Goal: Information Seeking & Learning: Learn about a topic

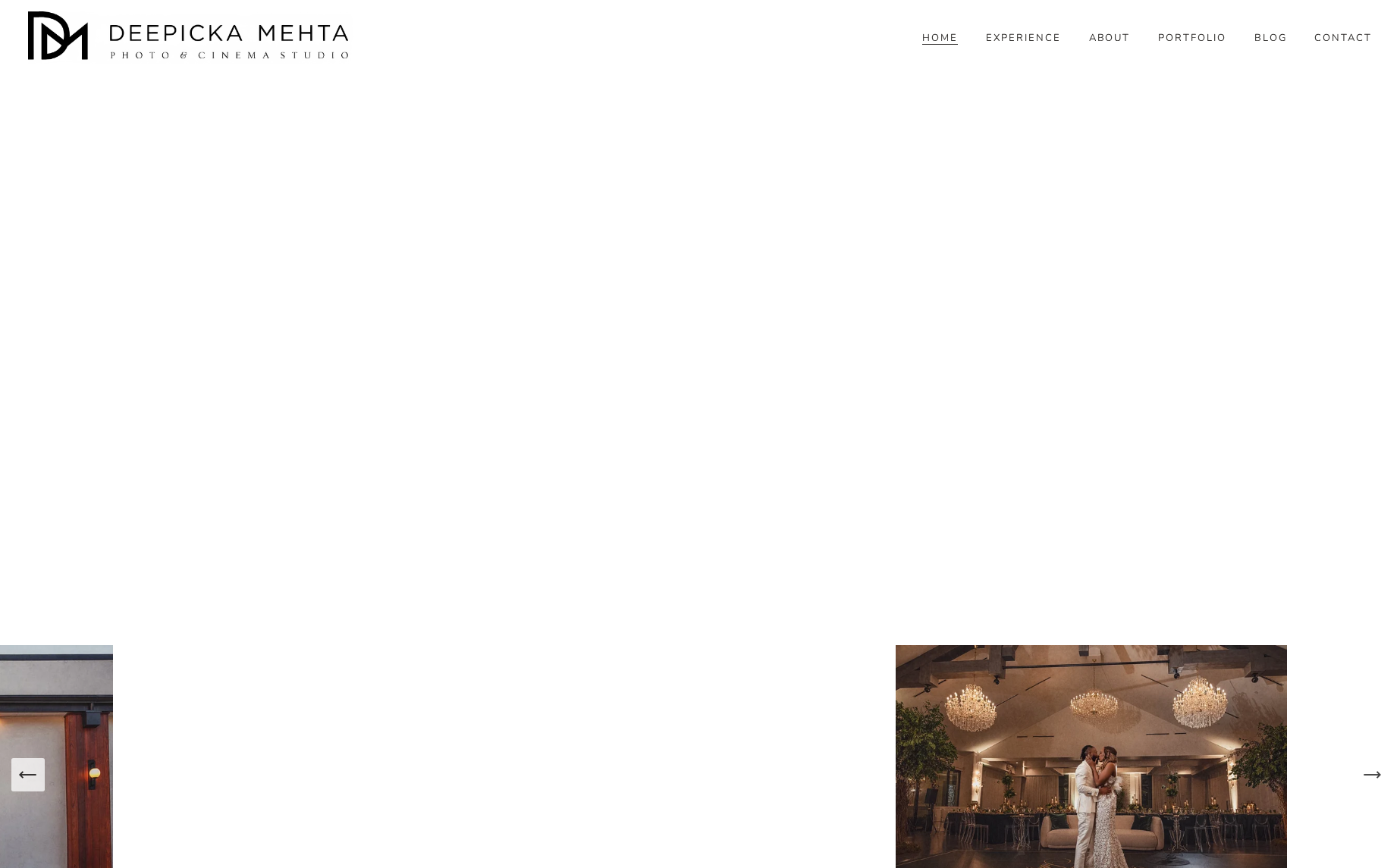
scroll to position [6224, 0]
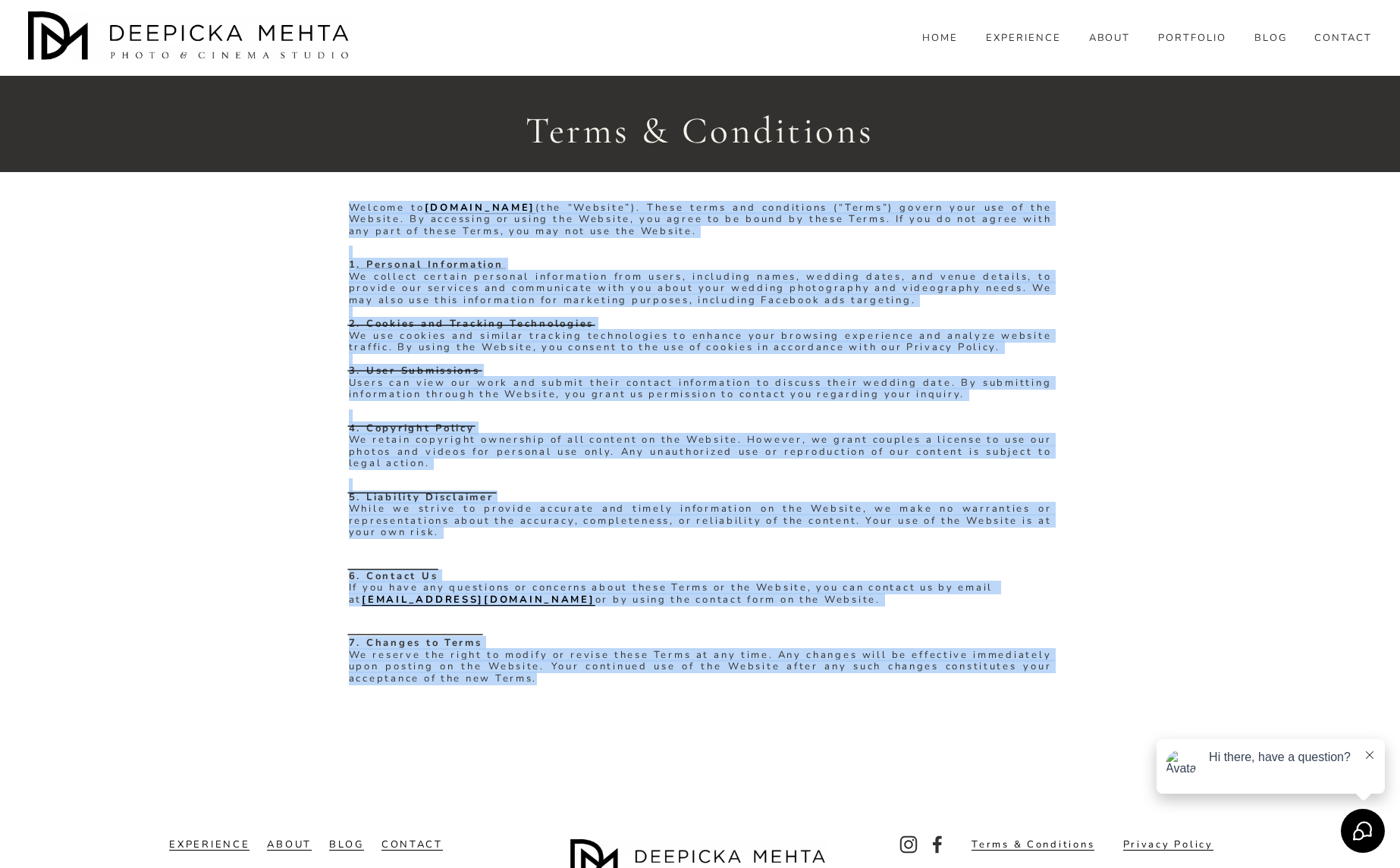
drag, startPoint x: 348, startPoint y: 205, endPoint x: 804, endPoint y: 679, distance: 657.7
click at [804, 679] on div "Welcome to www.deepickamehta.com (the “Website”). These terms and conditions (“…" at bounding box center [700, 459] width 702 height 514
copy div "Welcome to www.deepickamehta.com (the “Website”). These terms and conditions (“…"
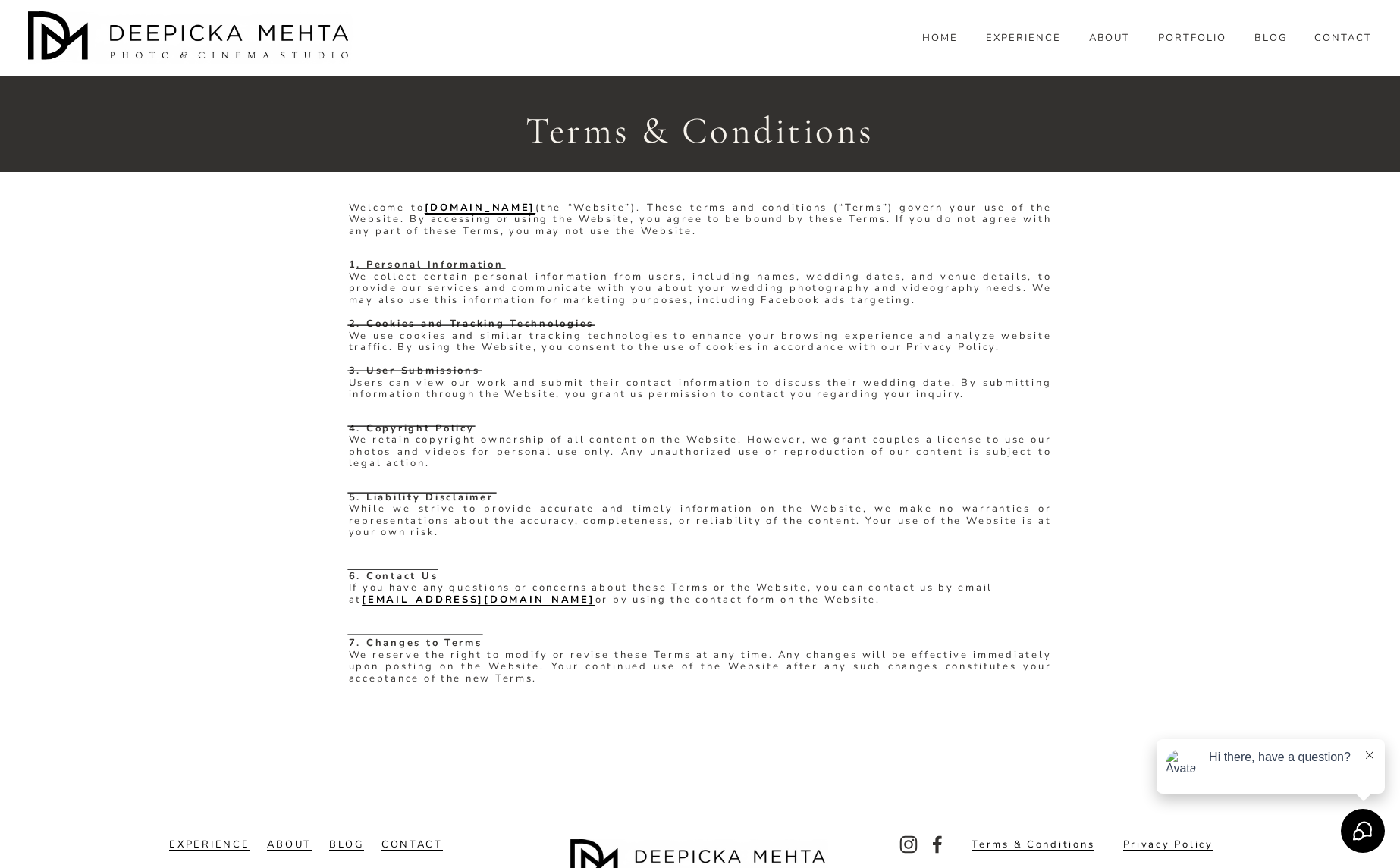
drag, startPoint x: 785, startPoint y: 647, endPoint x: 702, endPoint y: 12, distance: 640.4
click at [1197, 450] on div "Welcome to www.deepickamehta.com (the “Website”). These terms and conditions (“…" at bounding box center [700, 444] width 1400 height 542
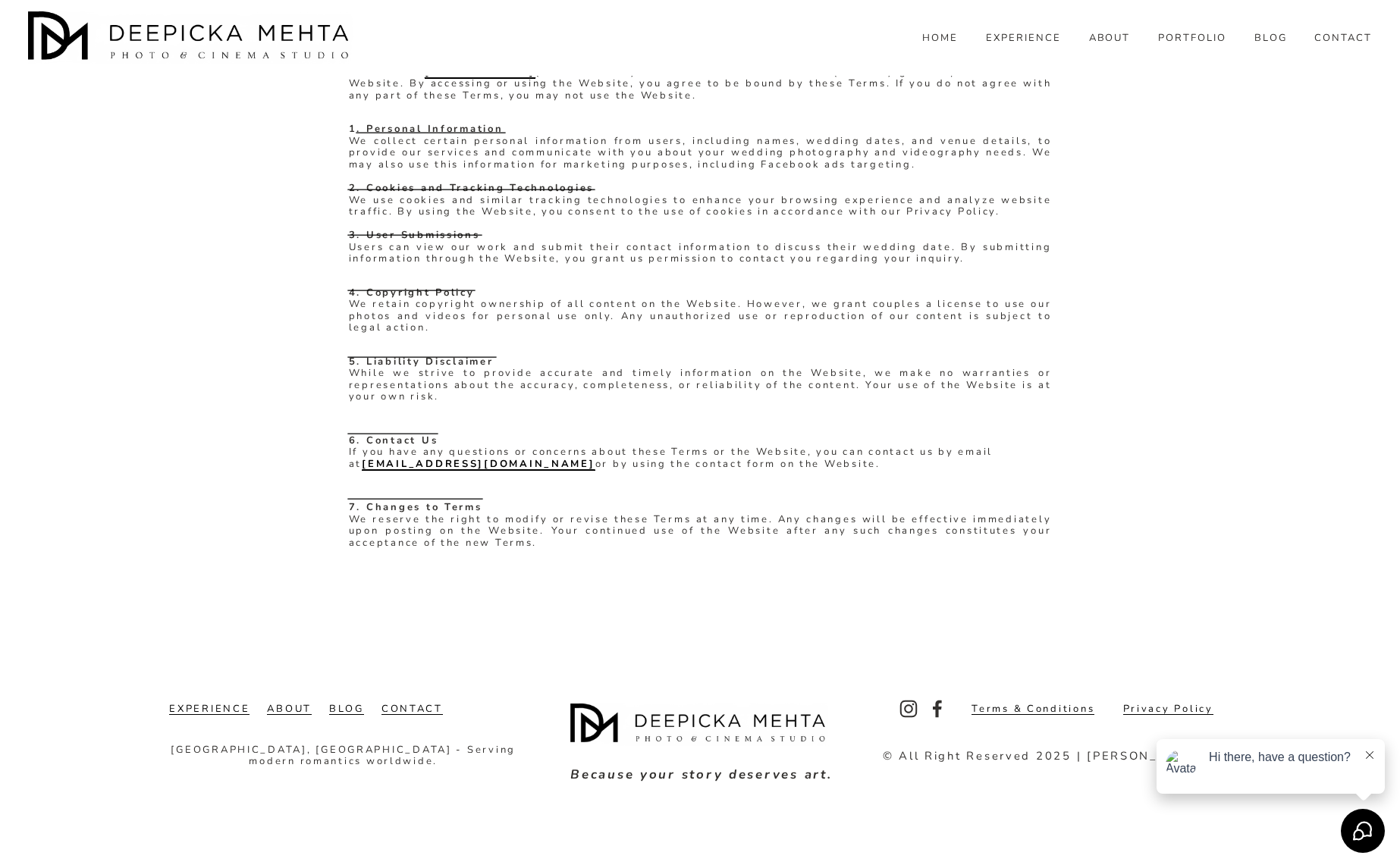
scroll to position [136, 0]
click at [1160, 709] on link "Privacy Policy" at bounding box center [1167, 709] width 90 height 12
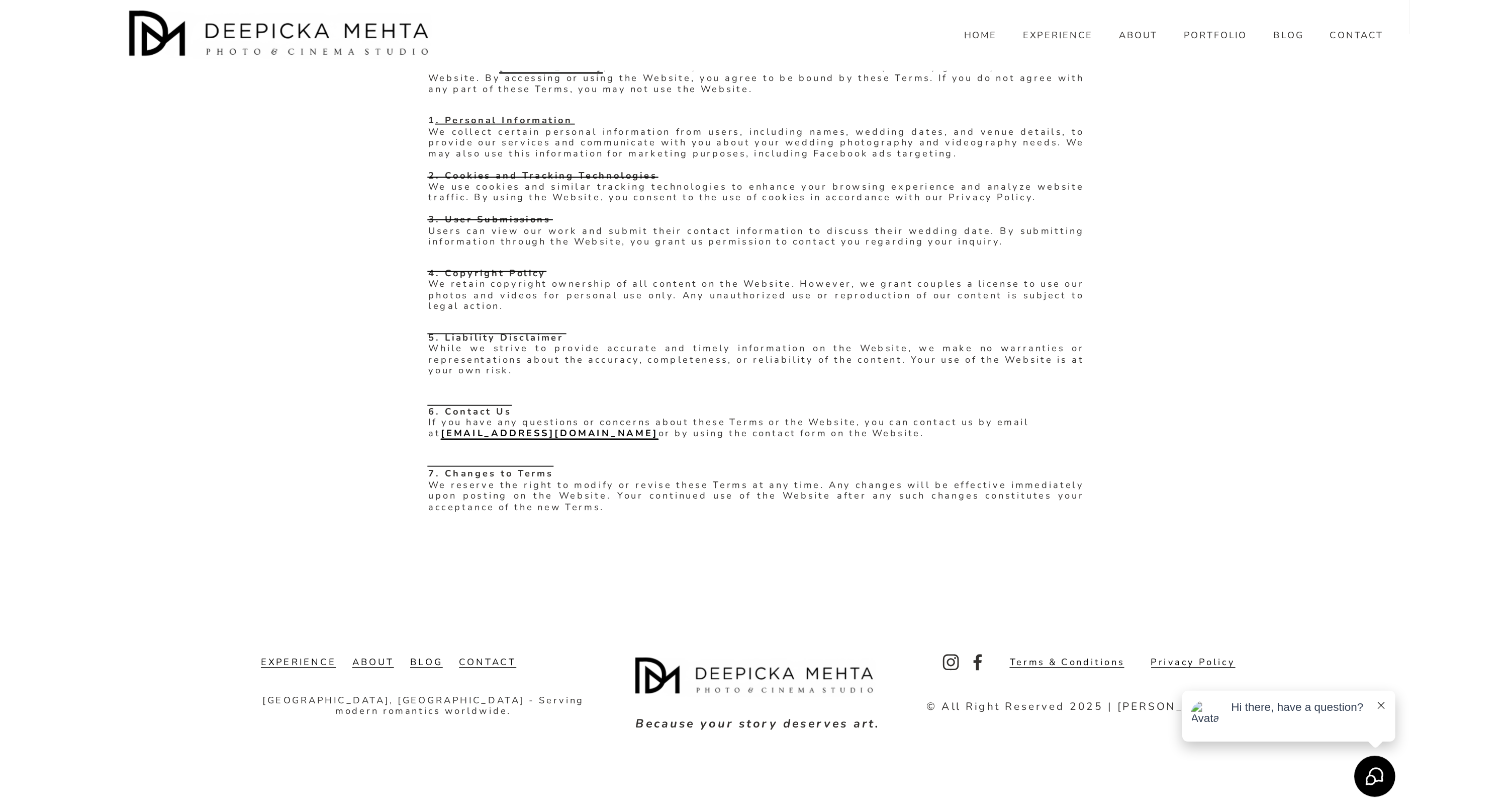
scroll to position [0, 0]
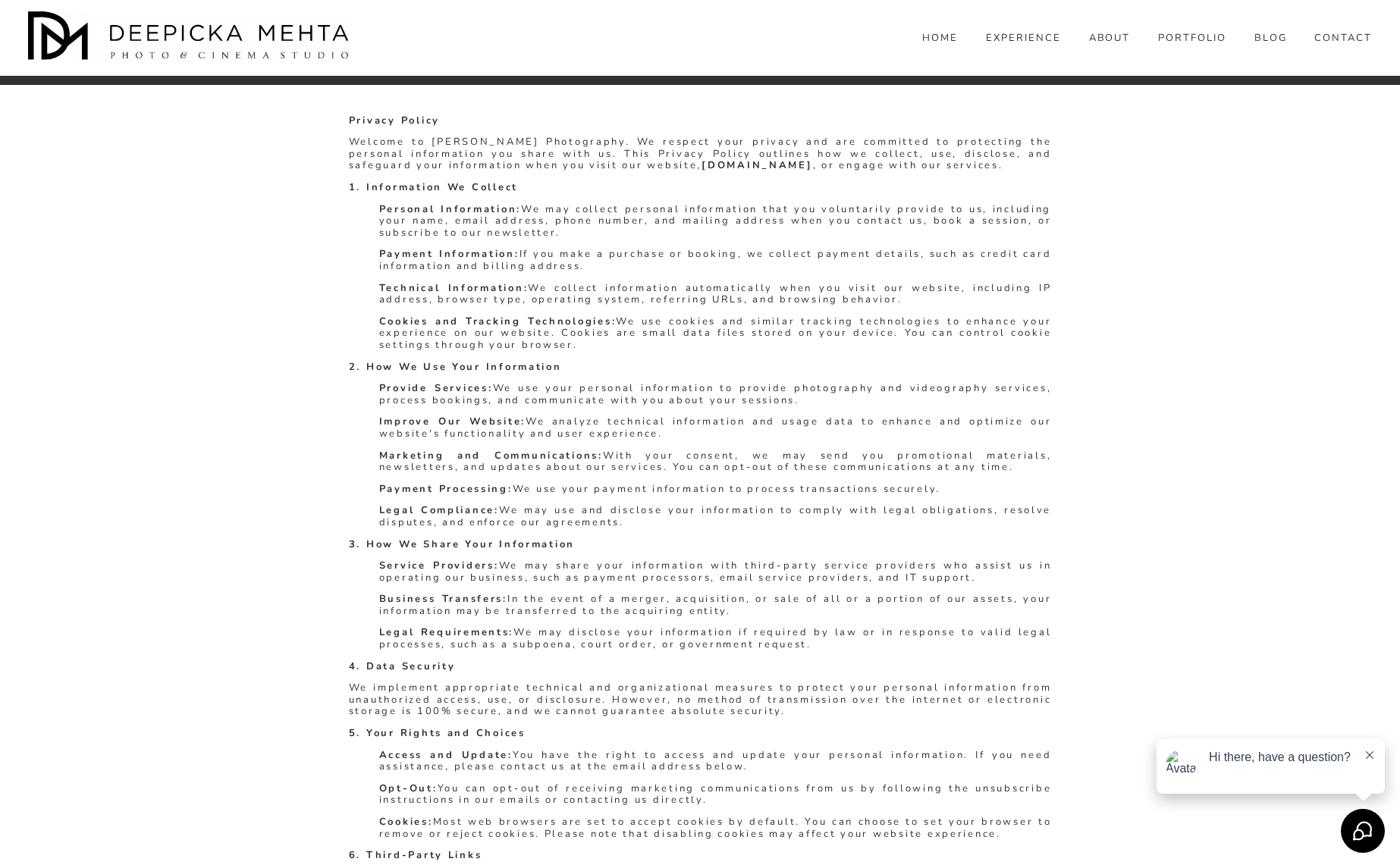
scroll to position [121, 0]
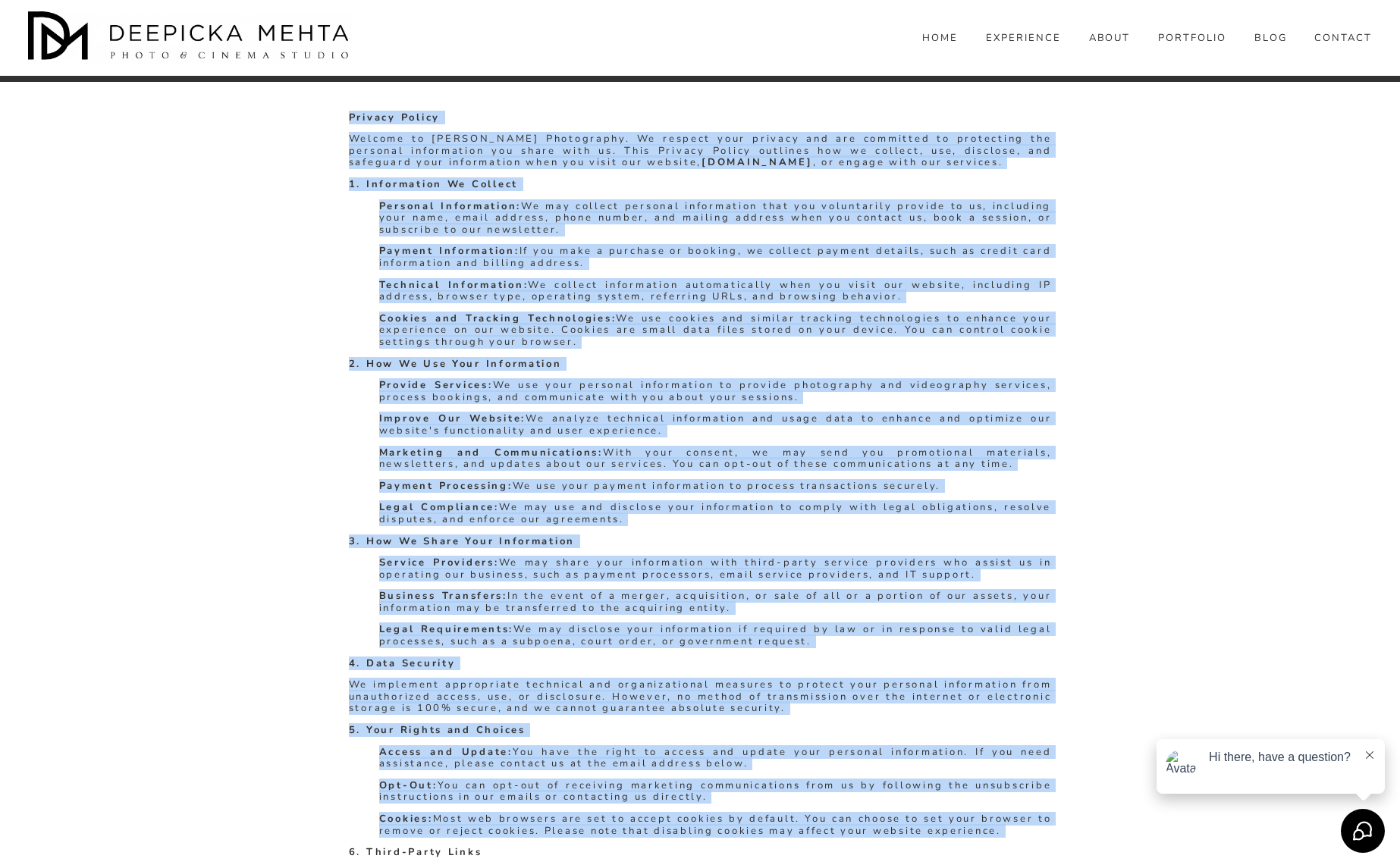
drag, startPoint x: 351, startPoint y: 116, endPoint x: 728, endPoint y: 827, distance: 804.8
click at [728, 827] on div "Privacy Policy Welcome to Deepicka Mehta Photography. We respect your privacy a…" at bounding box center [700, 662] width 702 height 1099
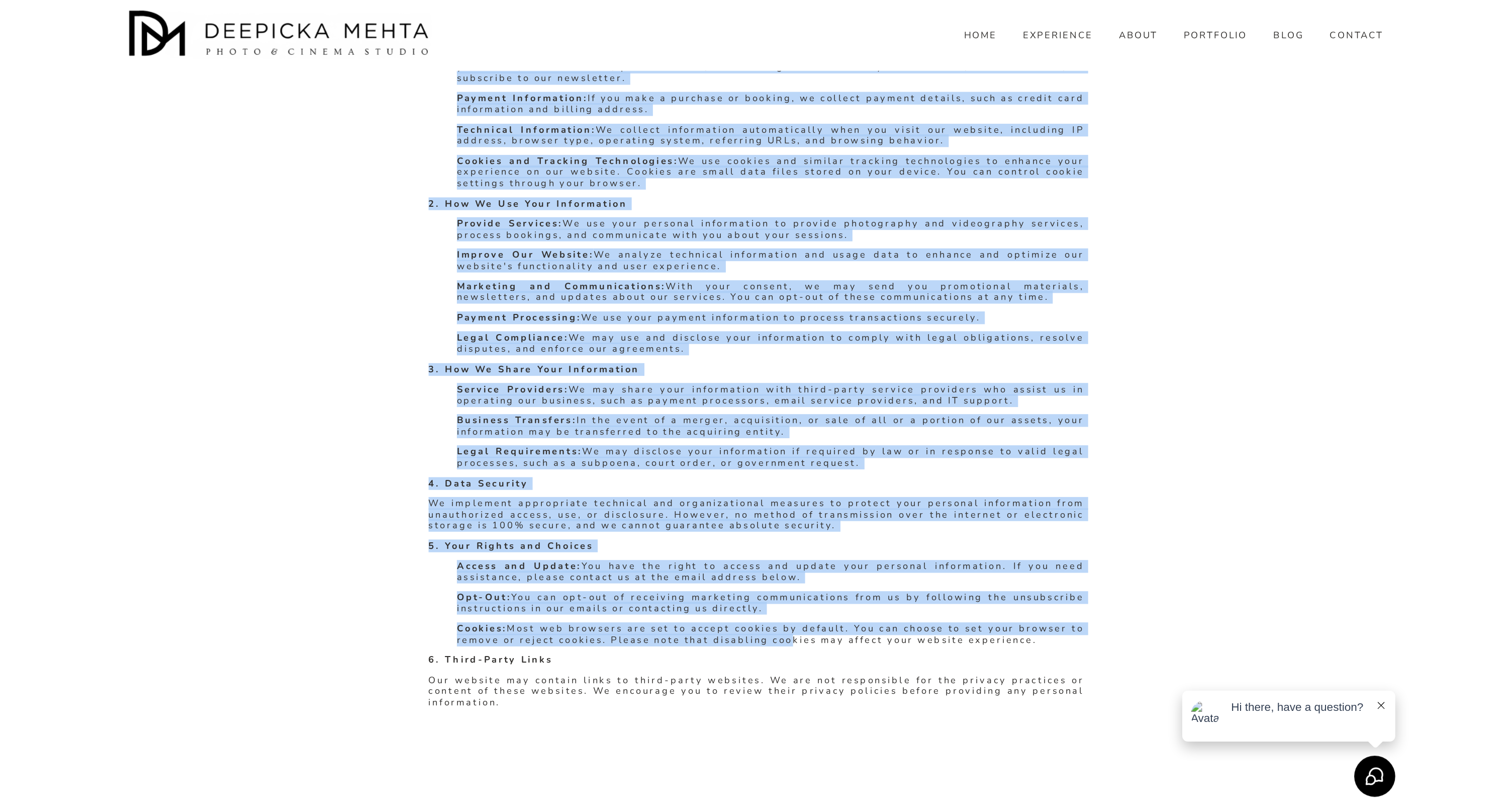
scroll to position [181, 0]
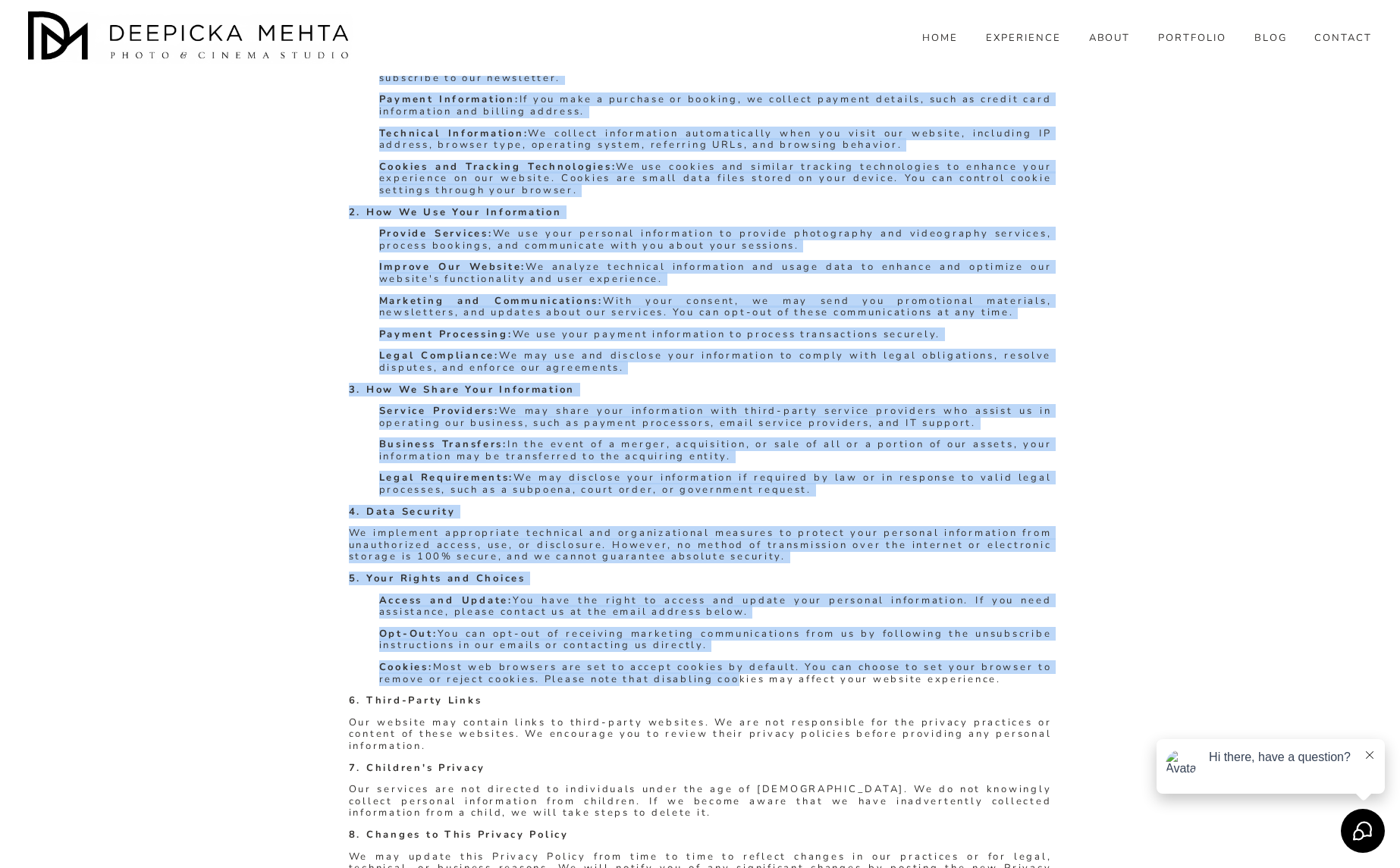
click at [546, 232] on p "Provide Services: We use your personal information to provide photography and v…" at bounding box center [715, 240] width 673 height 24
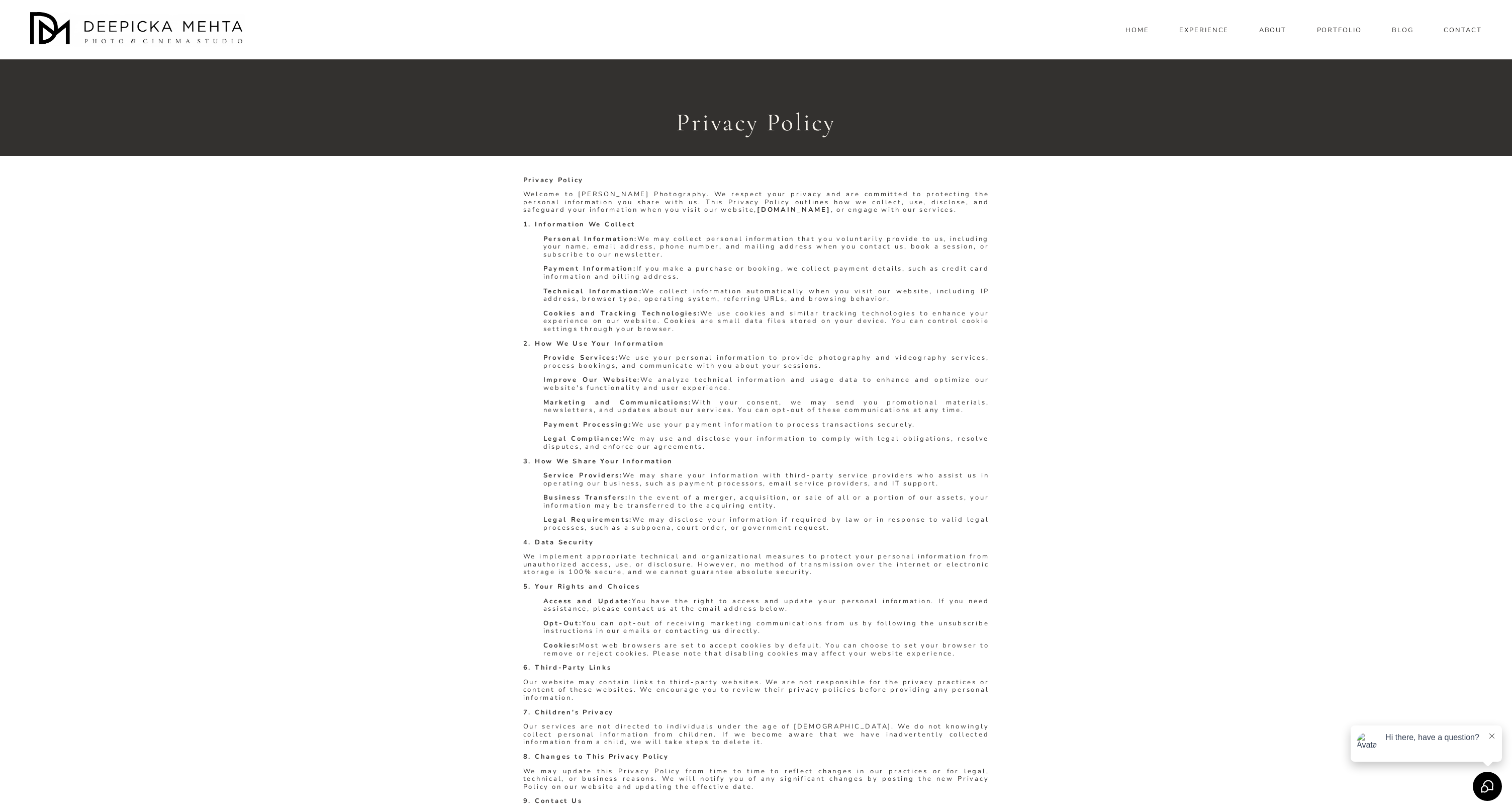
scroll to position [0, 0]
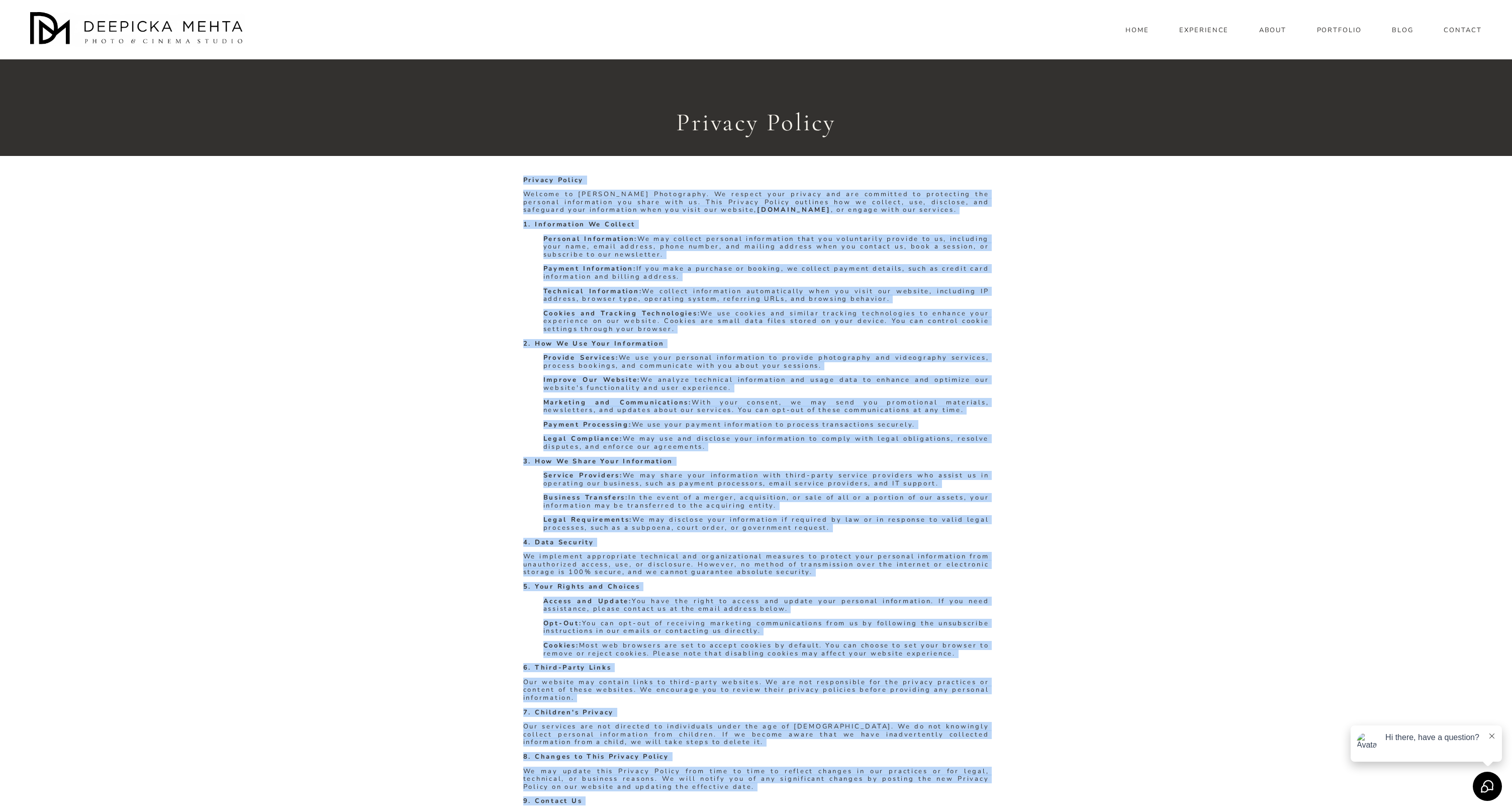
drag, startPoint x: 523, startPoint y: 177, endPoint x: 922, endPoint y: 810, distance: 748.3
click at [922, 575] on div "Privacy Policy Welcome to Deepicka Mehta Photography. We respect your privacy a…" at bounding box center [756, 541] width 466 height 729
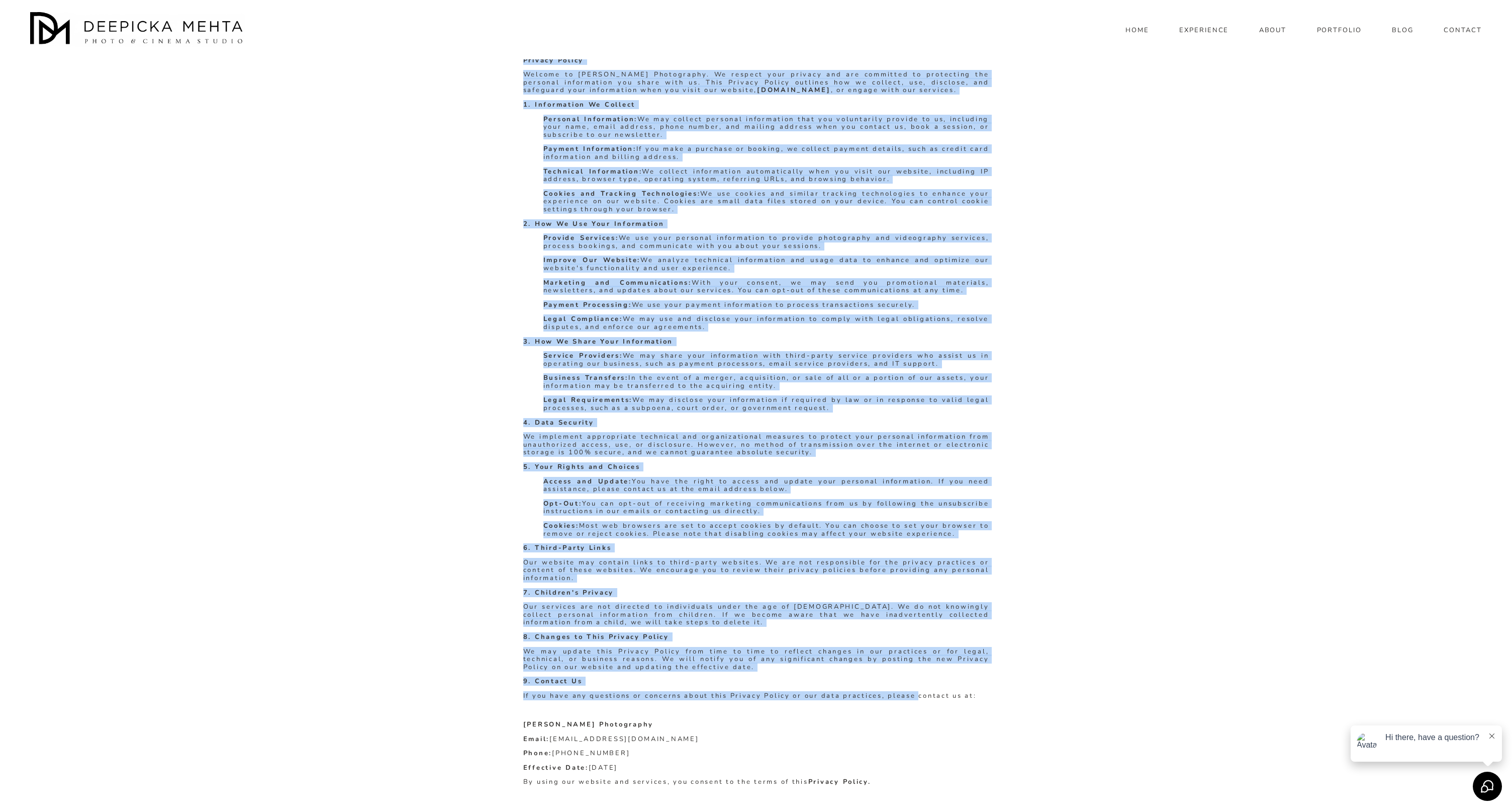
scroll to position [129, 0]
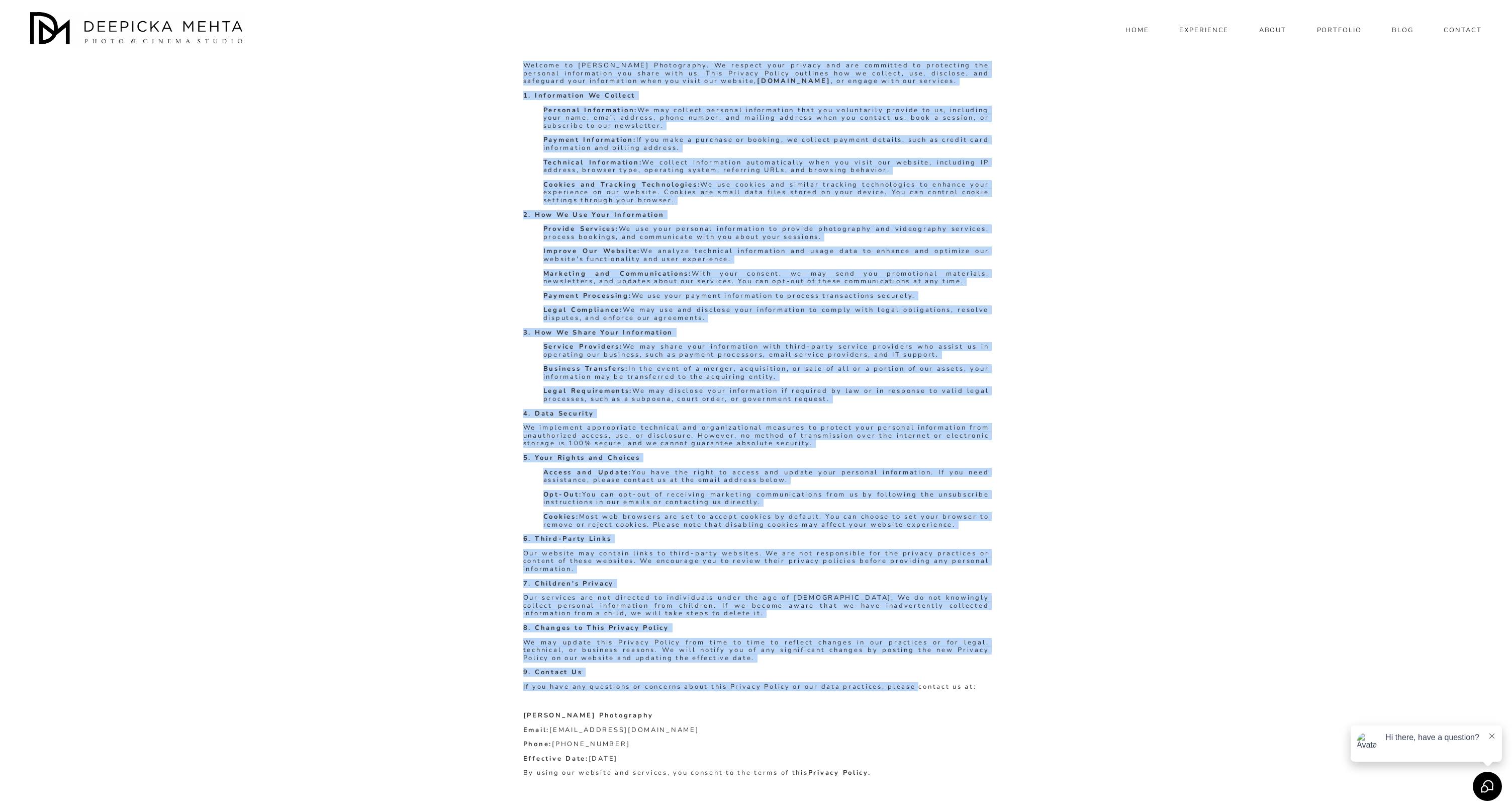
click at [913, 575] on p "If you have any questions or concerns about this Privacy Policy or our data pra…" at bounding box center [756, 687] width 466 height 8
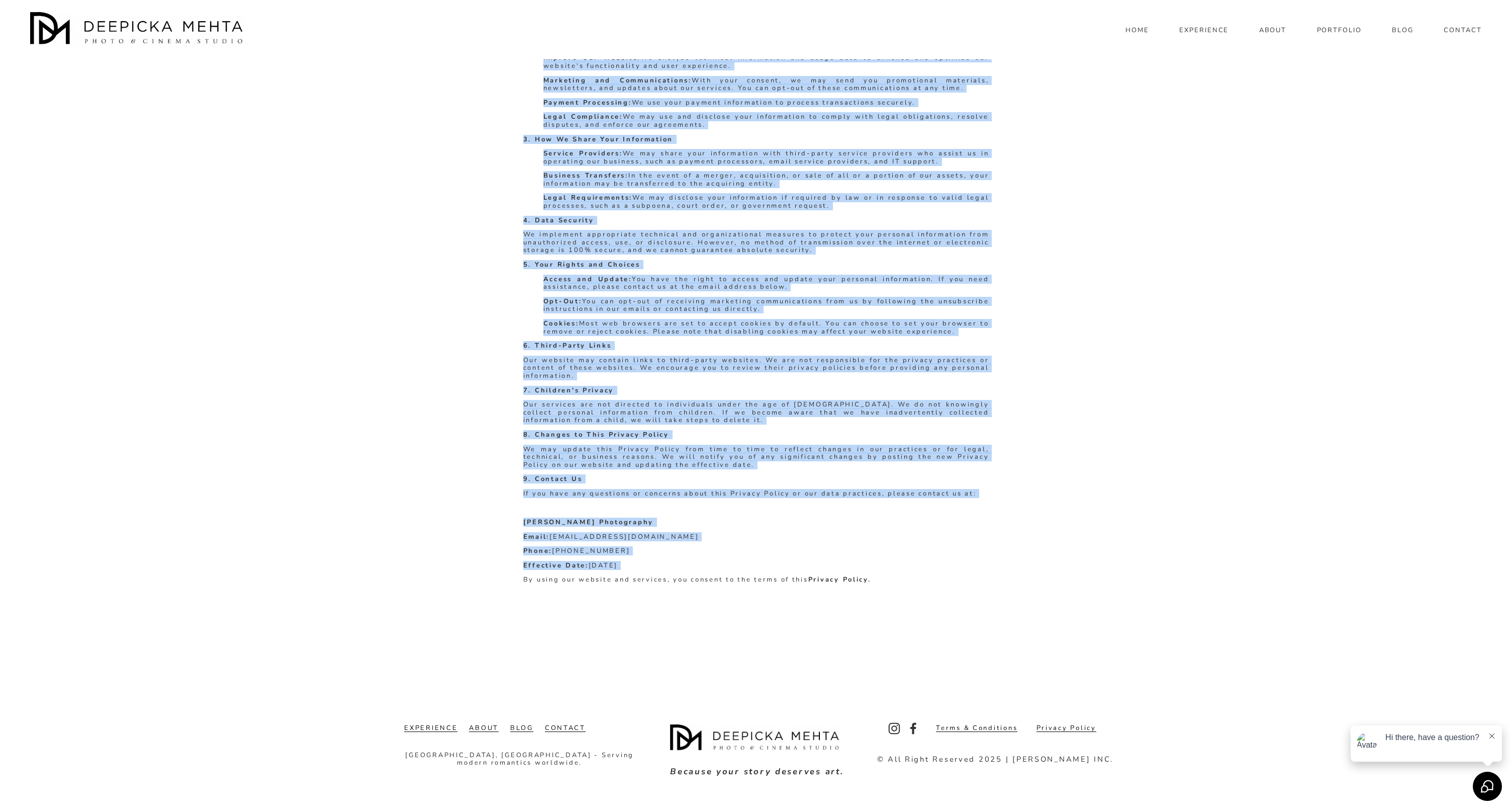
scroll to position [331, 0]
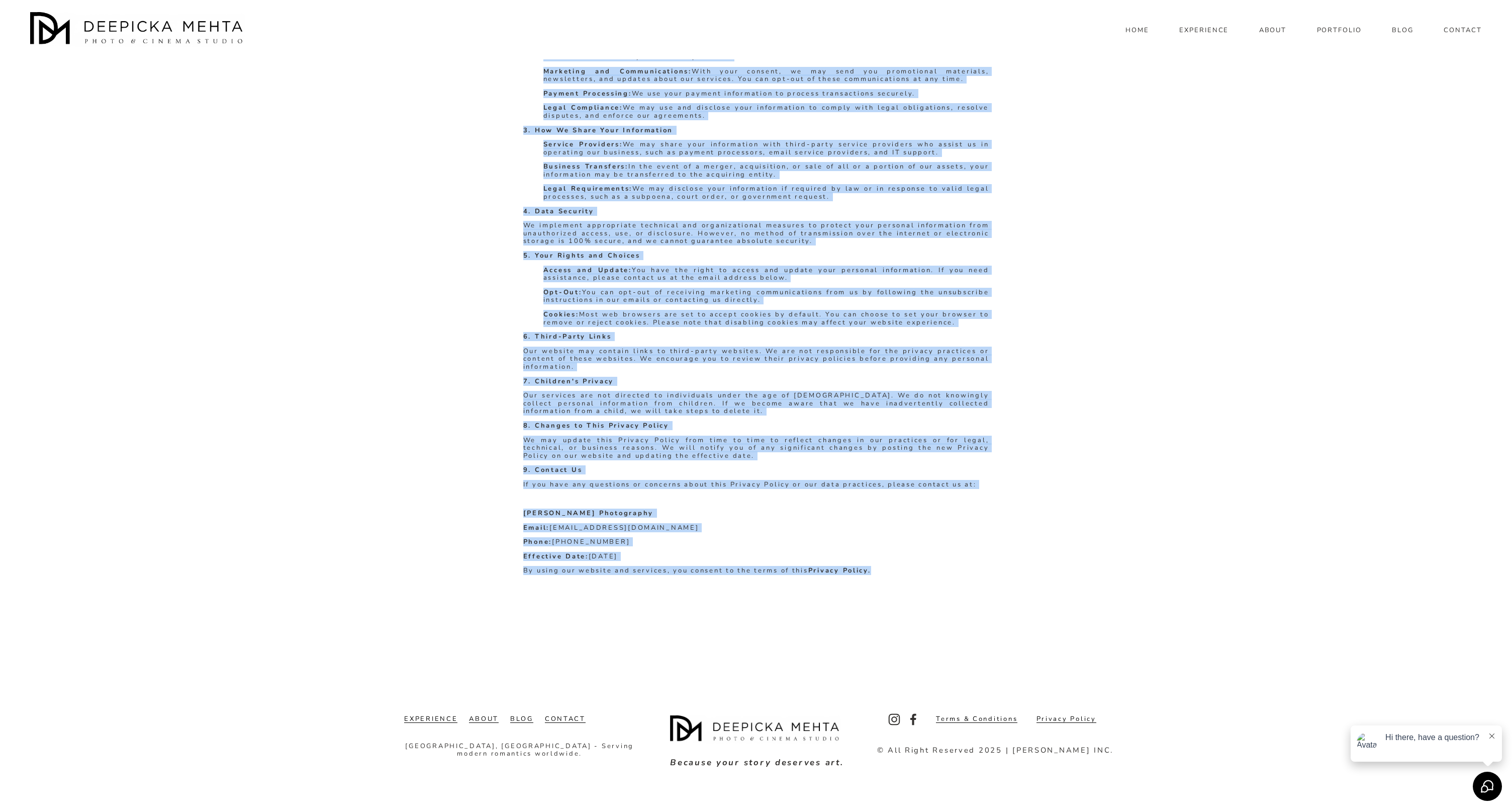
drag, startPoint x: 524, startPoint y: 103, endPoint x: 890, endPoint y: 588, distance: 607.6
copy div "Privacy Policy Welcome to Deepicka Mehta Photography. We respect your privacy a…"
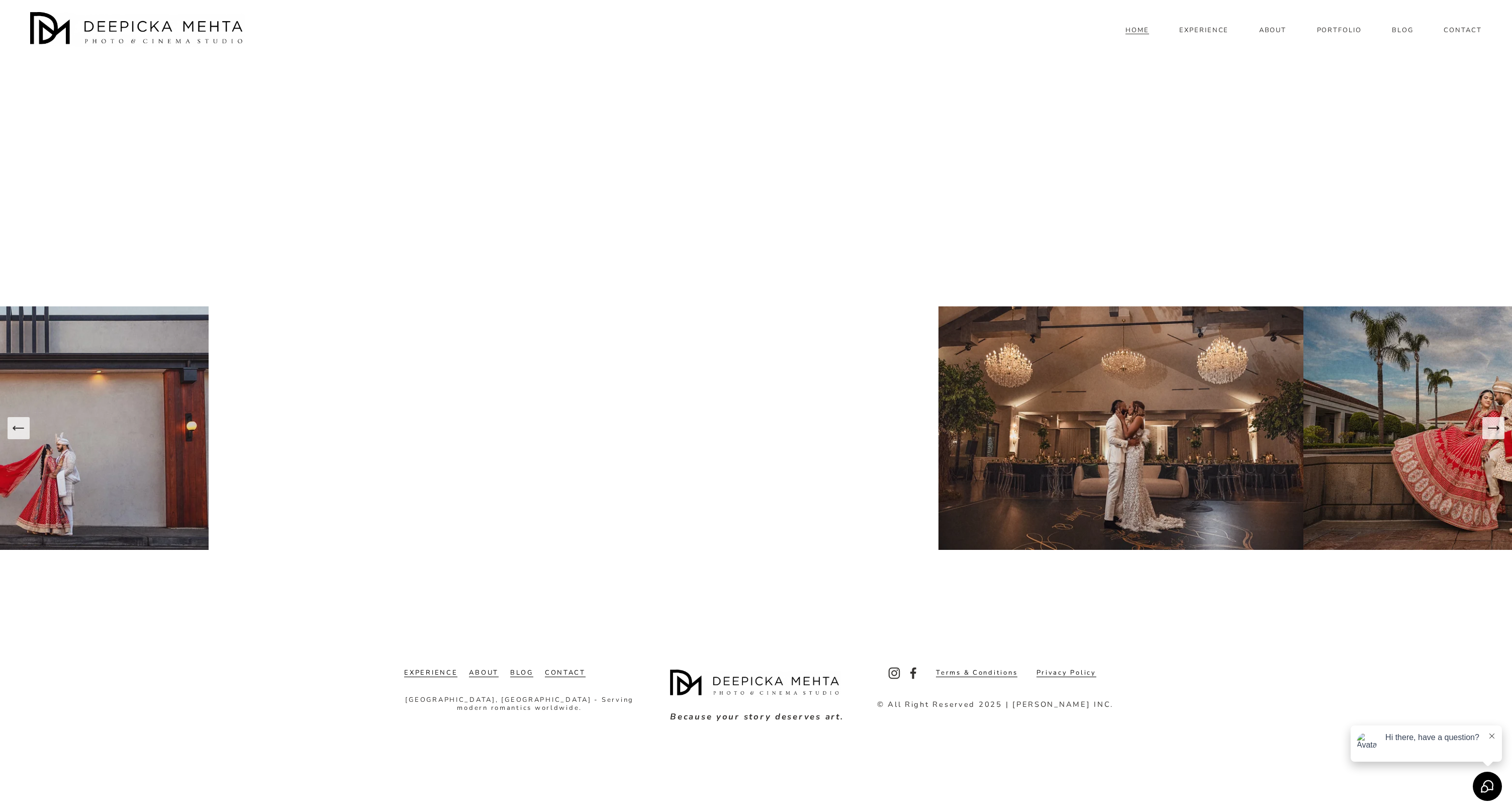
scroll to position [4408, 0]
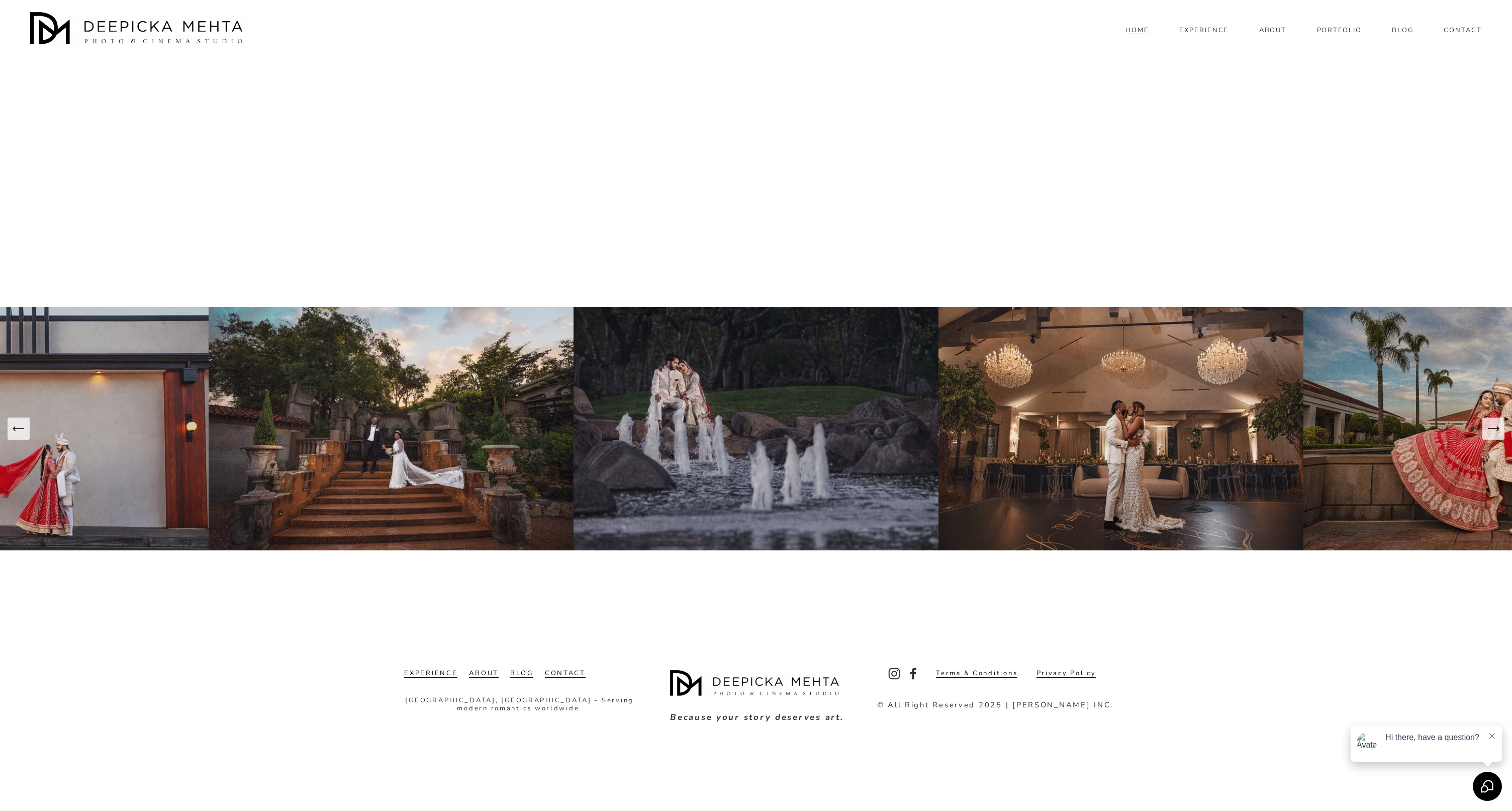
click at [570, 670] on link "CONTACT" at bounding box center [565, 674] width 41 height 8
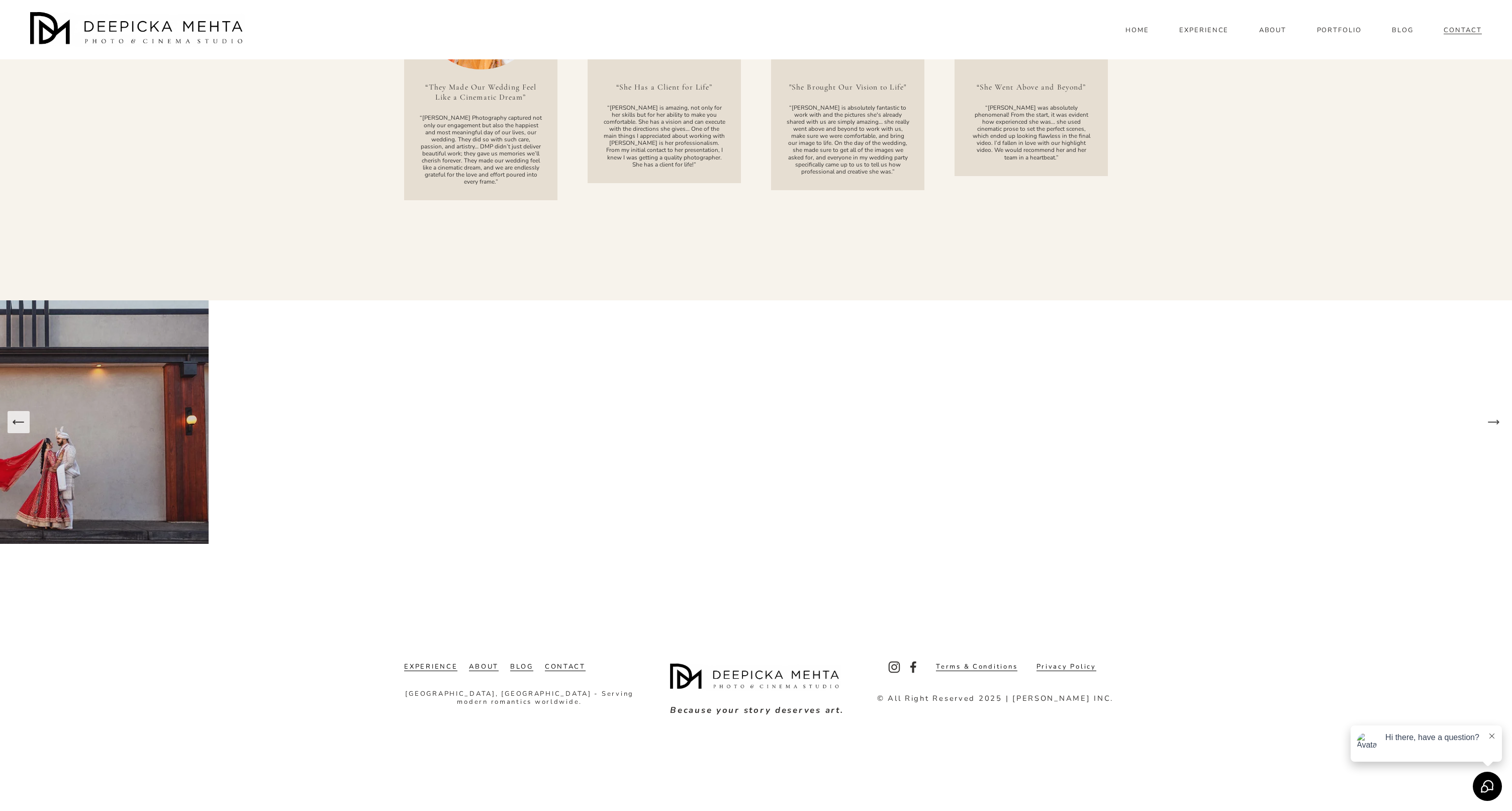
scroll to position [1333, 0]
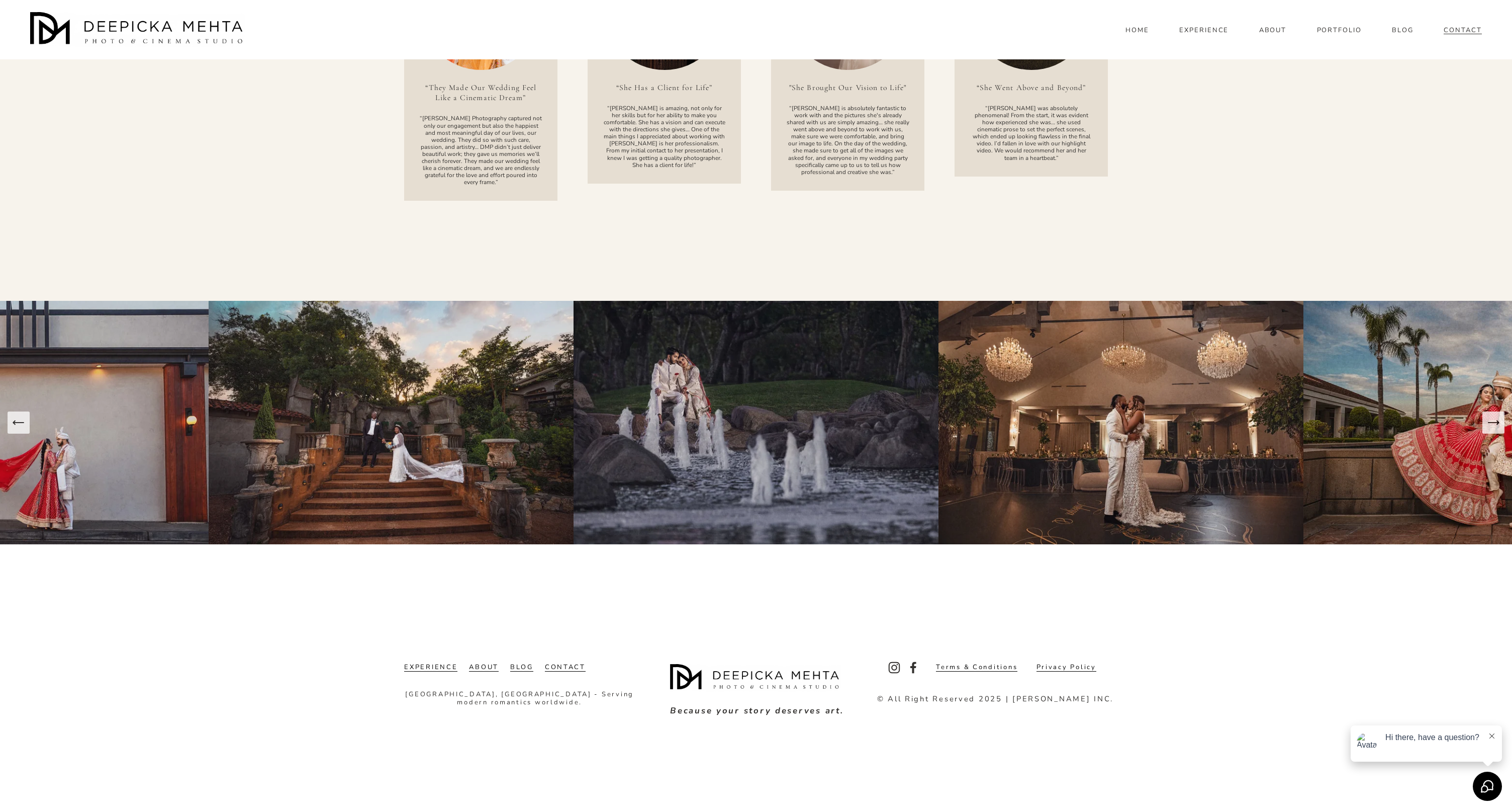
click at [1199, 35] on link "EXPERIENCE" at bounding box center [1204, 30] width 50 height 9
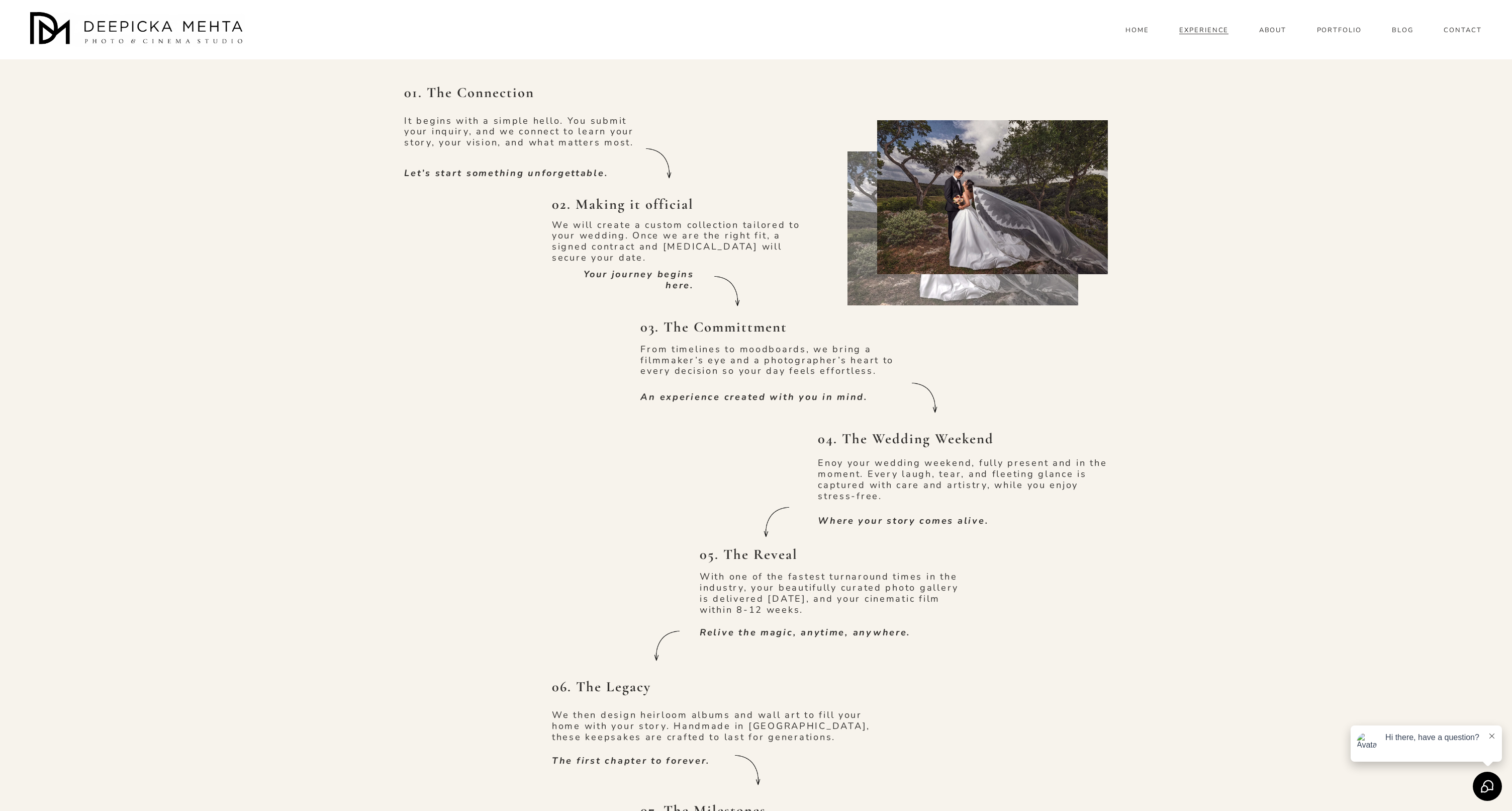
scroll to position [664, 0]
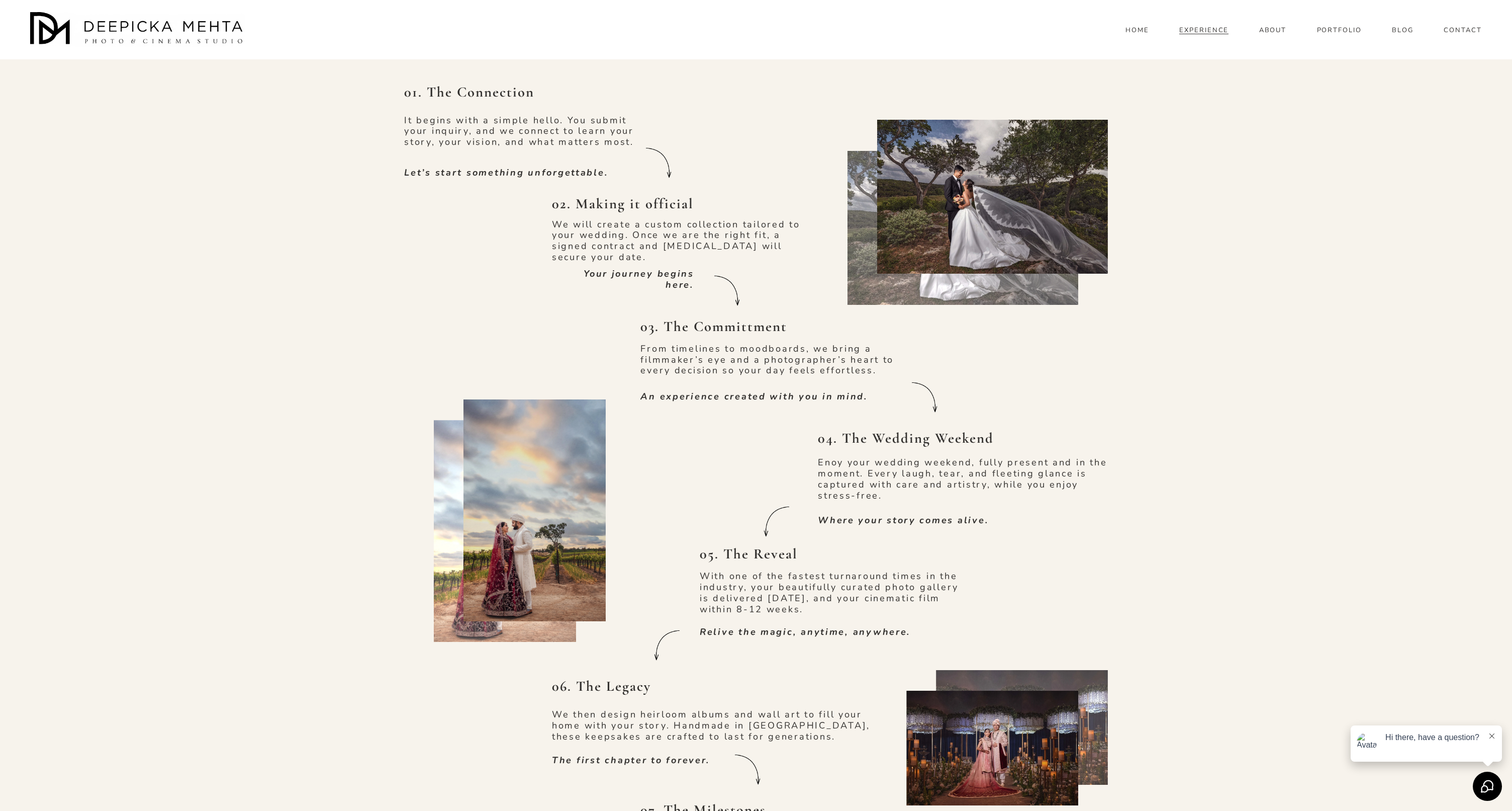
click at [508, 453] on div at bounding box center [534, 510] width 142 height 222
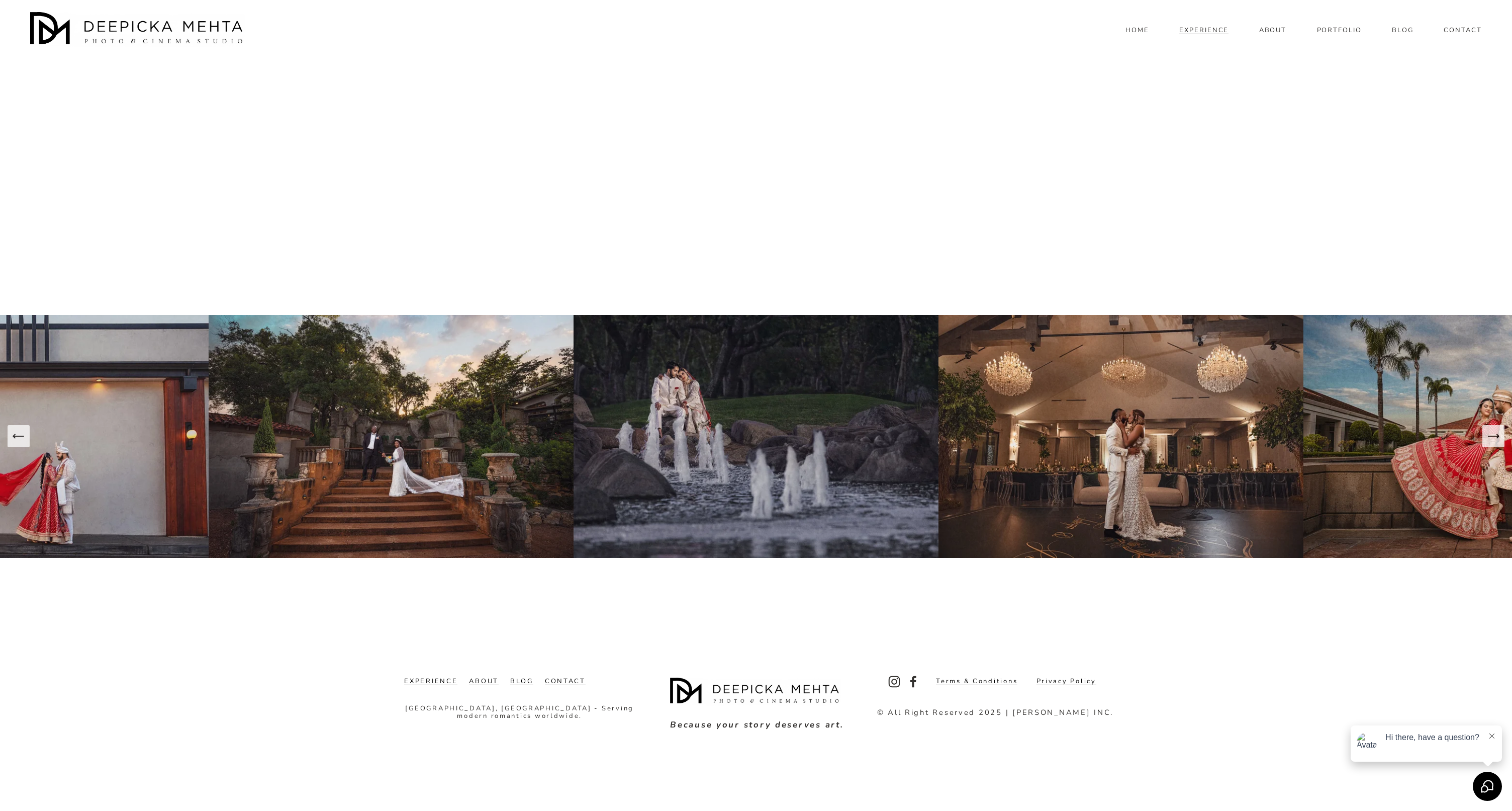
scroll to position [4001, 0]
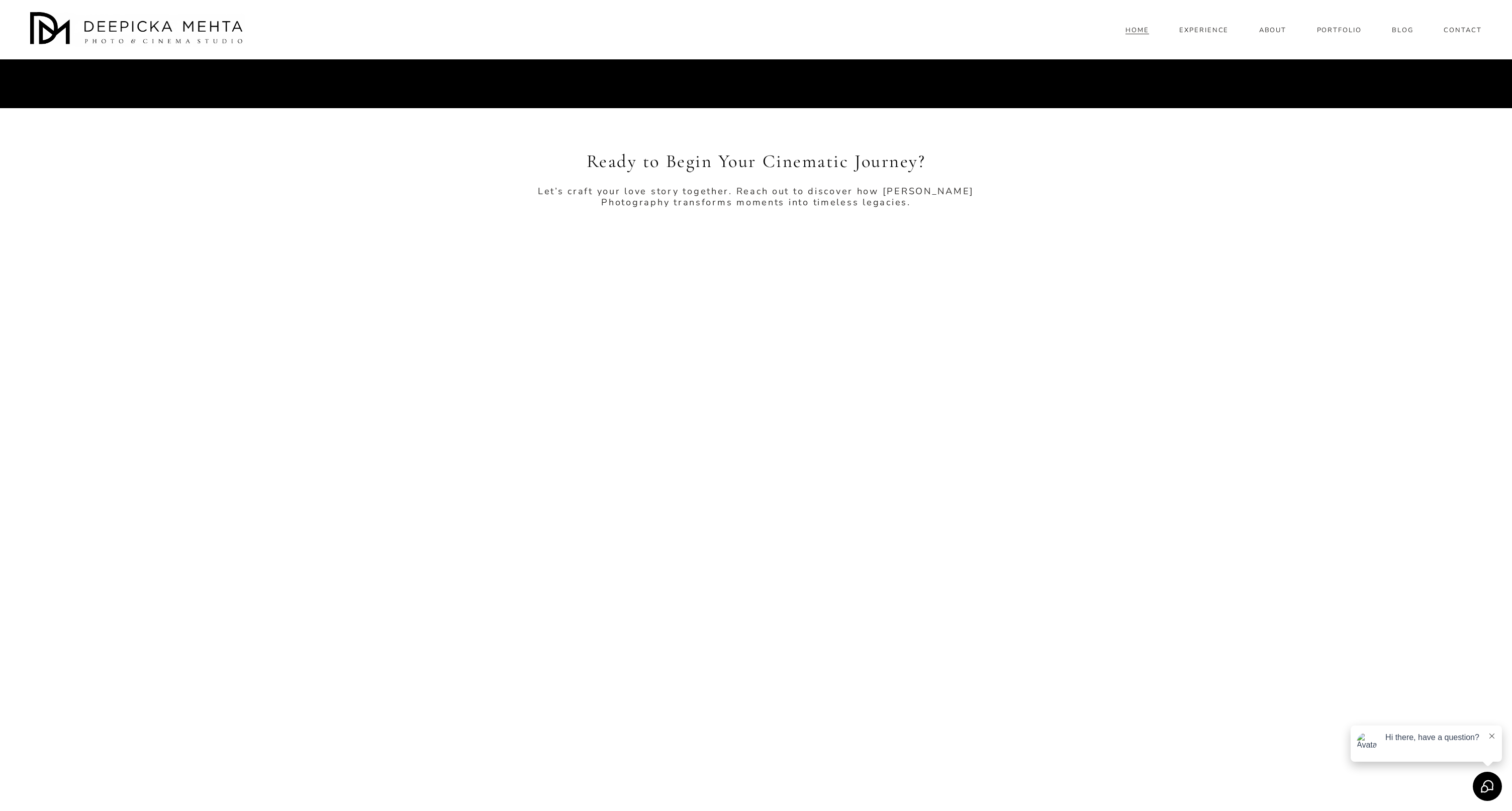
scroll to position [3895, 0]
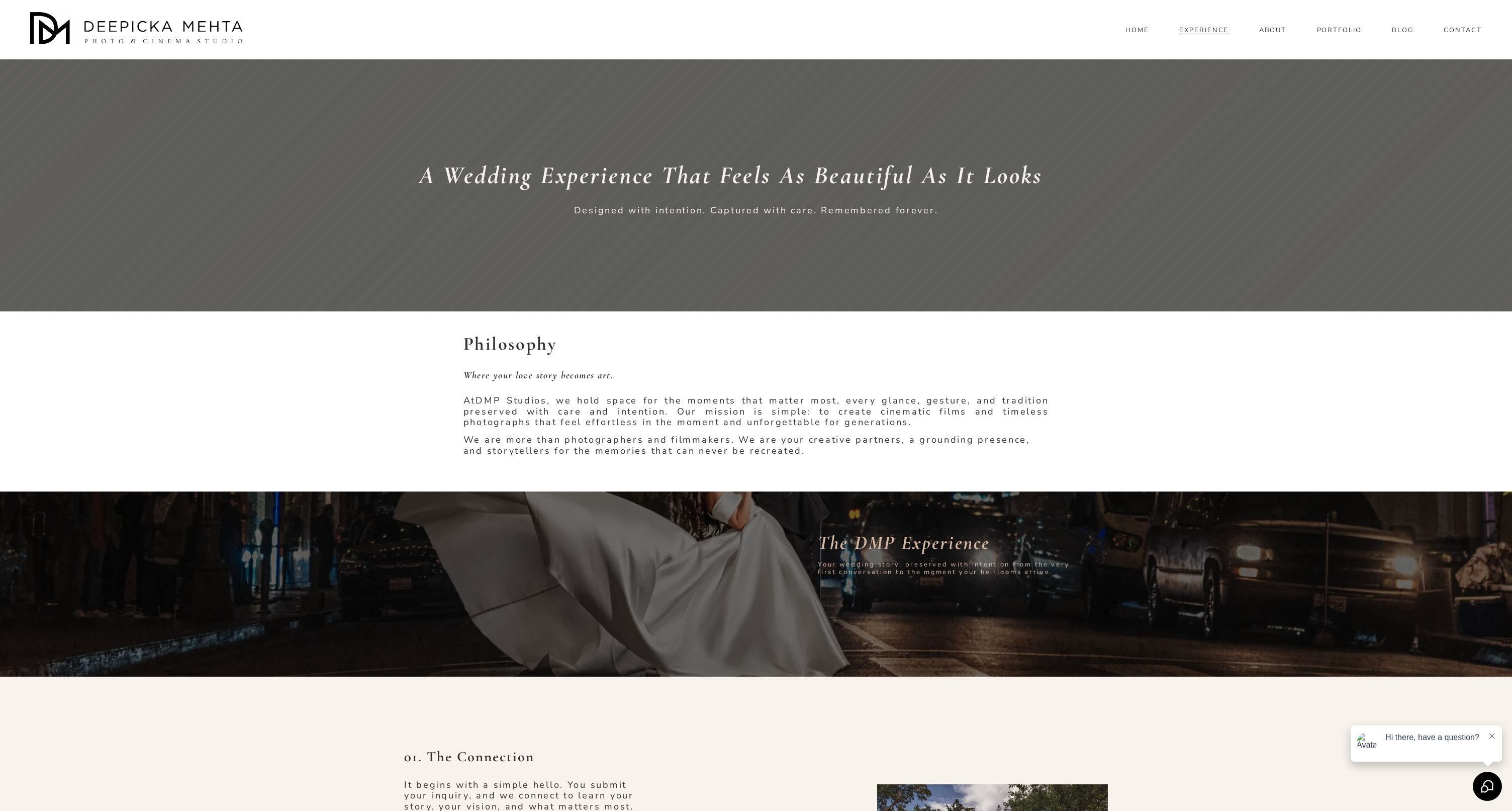
scroll to position [4001, 0]
